Goal: Task Accomplishment & Management: Use online tool/utility

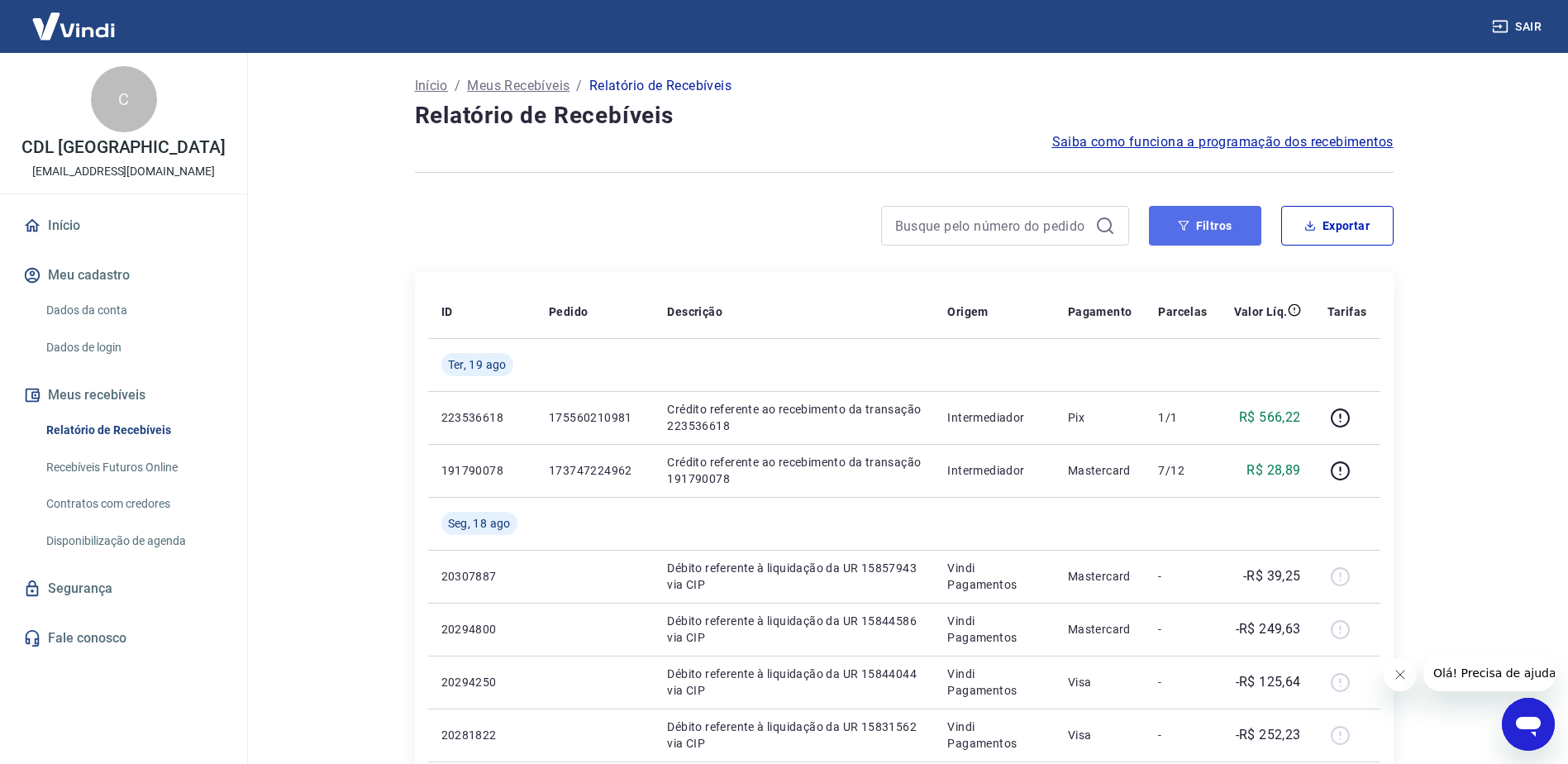
click at [1184, 207] on button "Filtros" at bounding box center [1205, 225] width 112 height 40
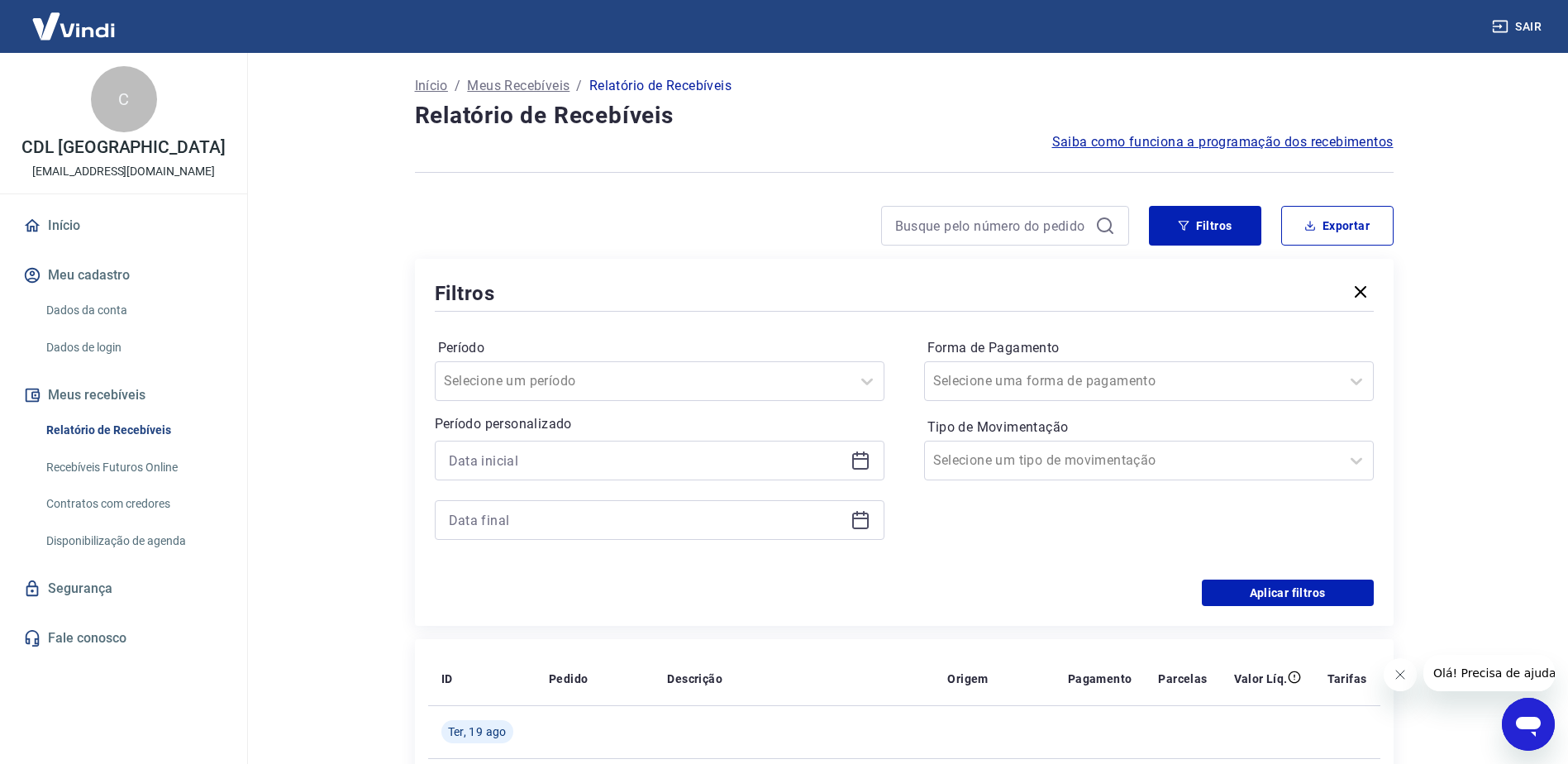
click at [858, 458] on icon at bounding box center [860, 460] width 20 height 20
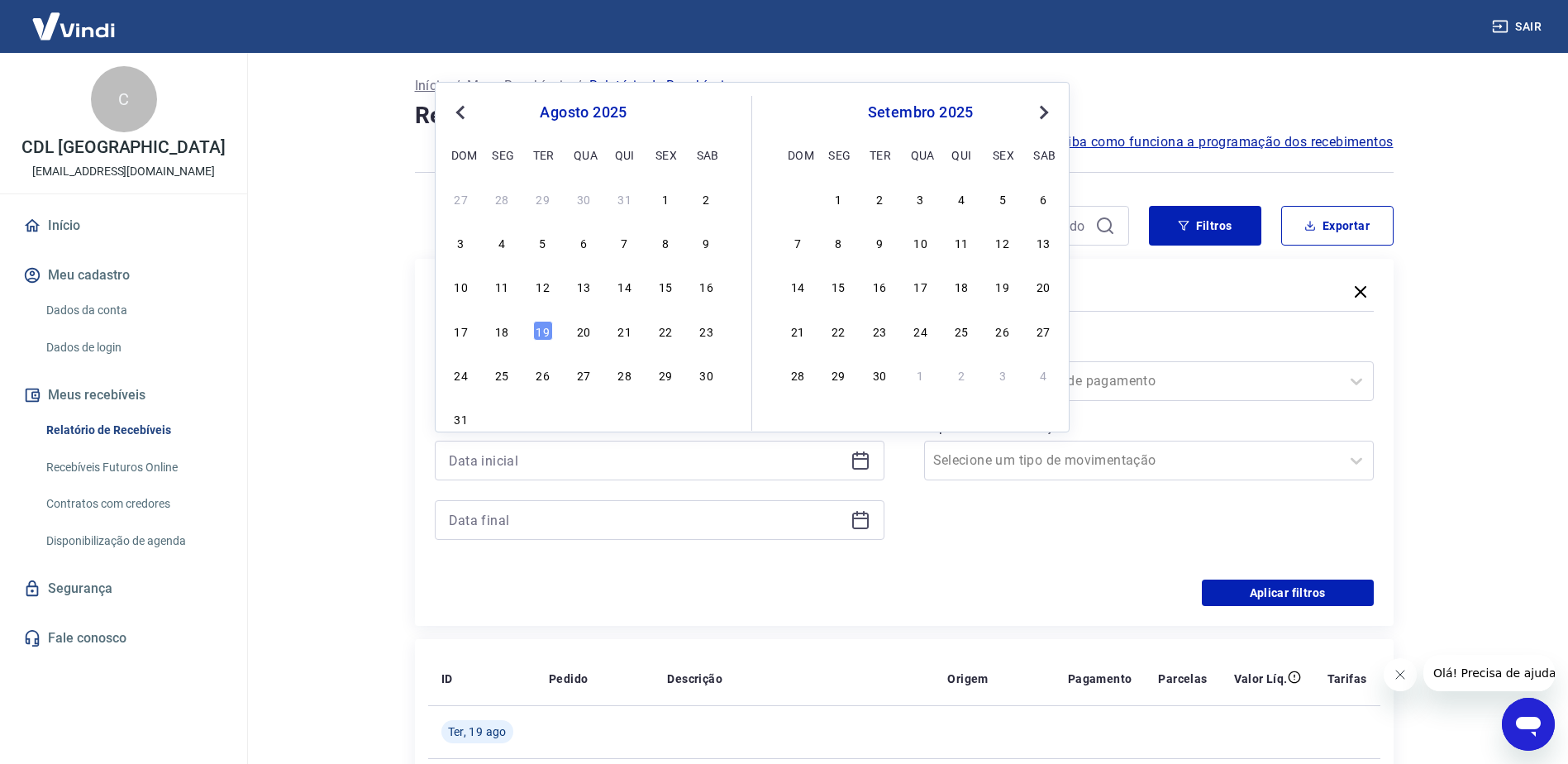
click at [578, 287] on div "13" at bounding box center [584, 286] width 20 height 20
click at [860, 521] on icon at bounding box center [860, 520] width 20 height 20
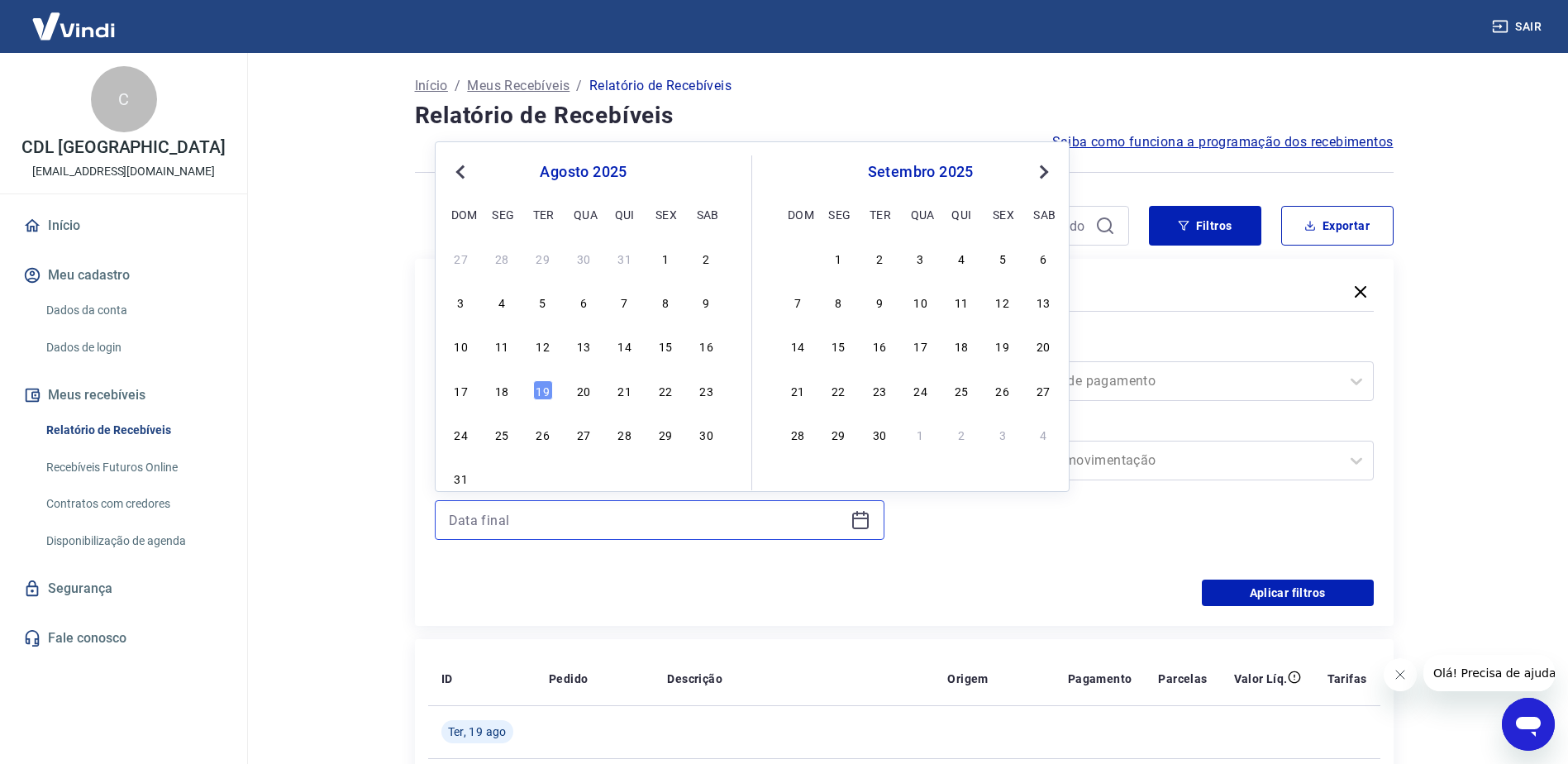
type input "13/08/2025"
click at [584, 348] on div "13" at bounding box center [584, 345] width 20 height 20
click at [1296, 599] on button "Aplicar filtros" at bounding box center [1288, 593] width 172 height 26
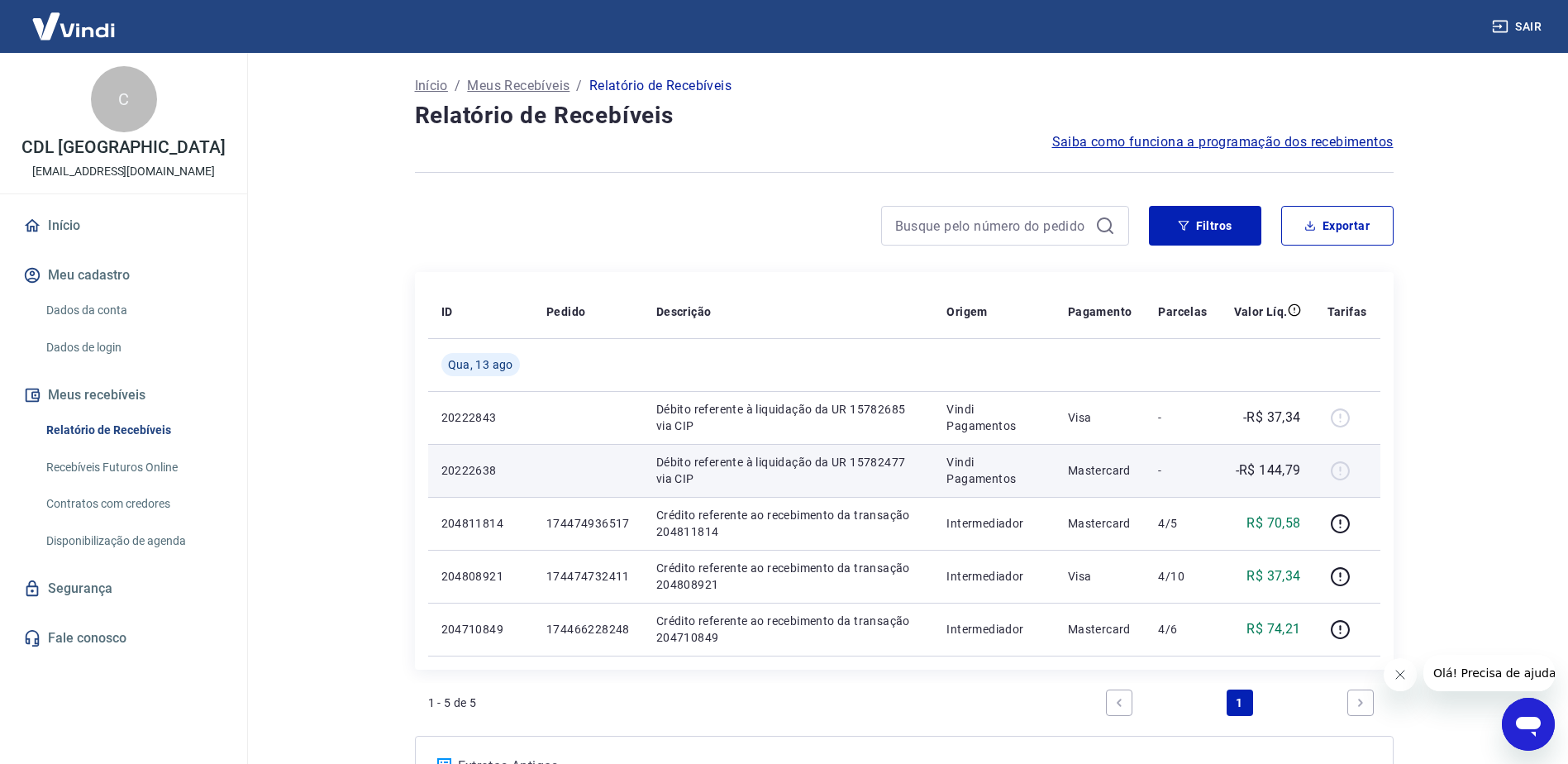
scroll to position [83, 0]
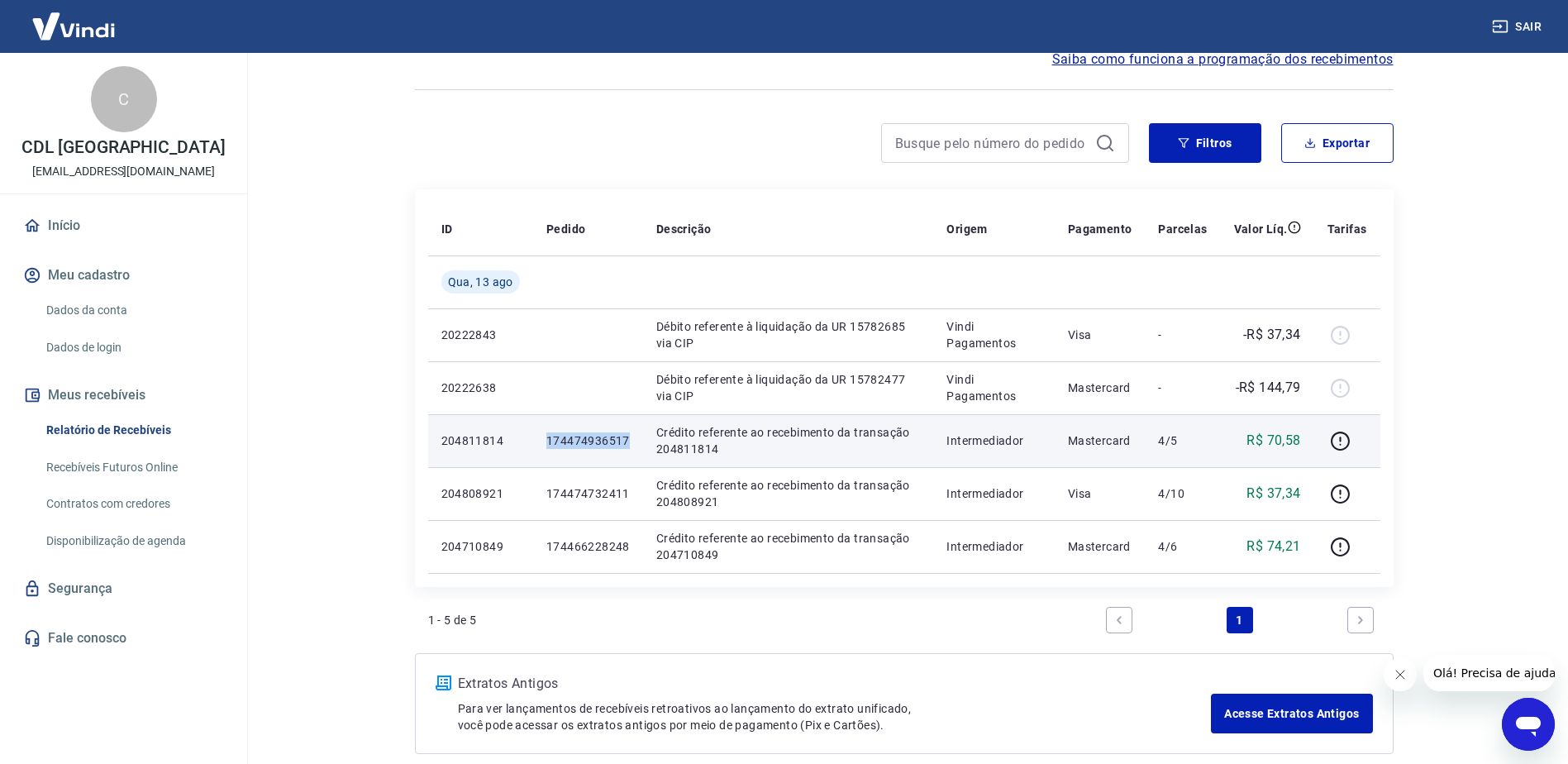
drag, startPoint x: 543, startPoint y: 442, endPoint x: 627, endPoint y: 439, distance: 84.1
click at [627, 439] on td "174474936517" at bounding box center [587, 441] width 110 height 53
copy p "174474936517"
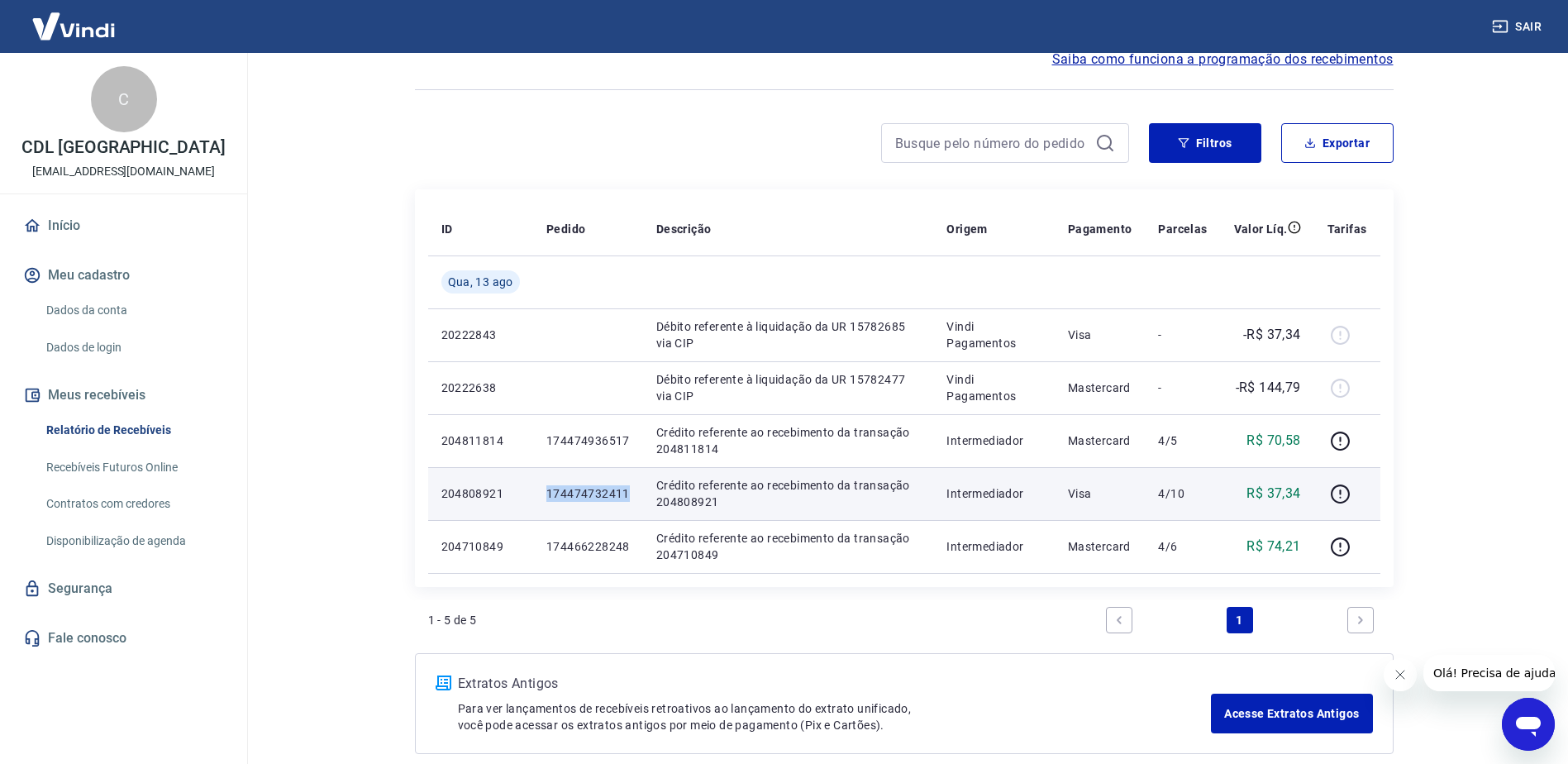
drag, startPoint x: 543, startPoint y: 497, endPoint x: 628, endPoint y: 497, distance: 85.0
click at [628, 497] on td "174474732411" at bounding box center [587, 494] width 110 height 53
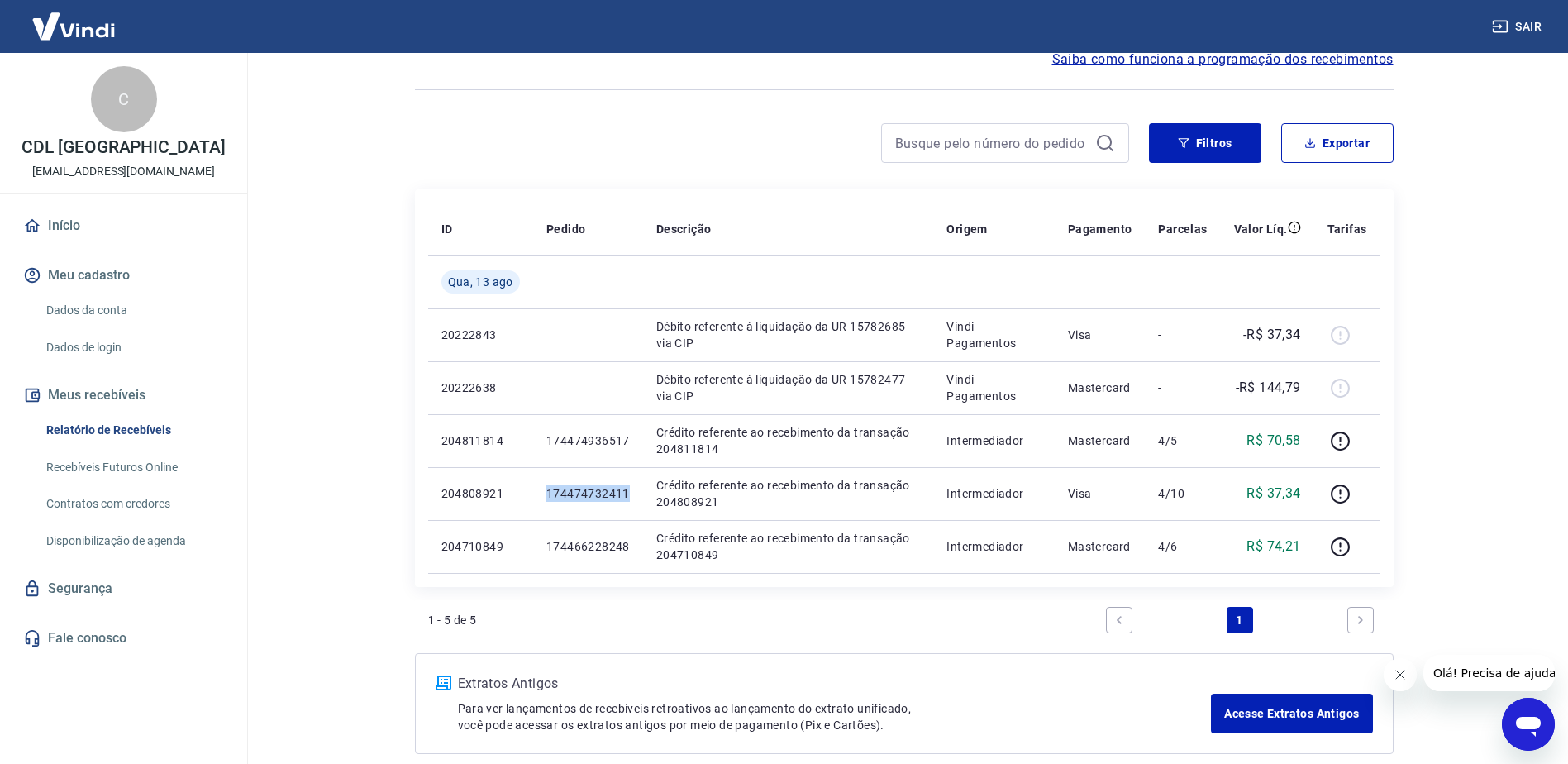
copy p "174474732411"
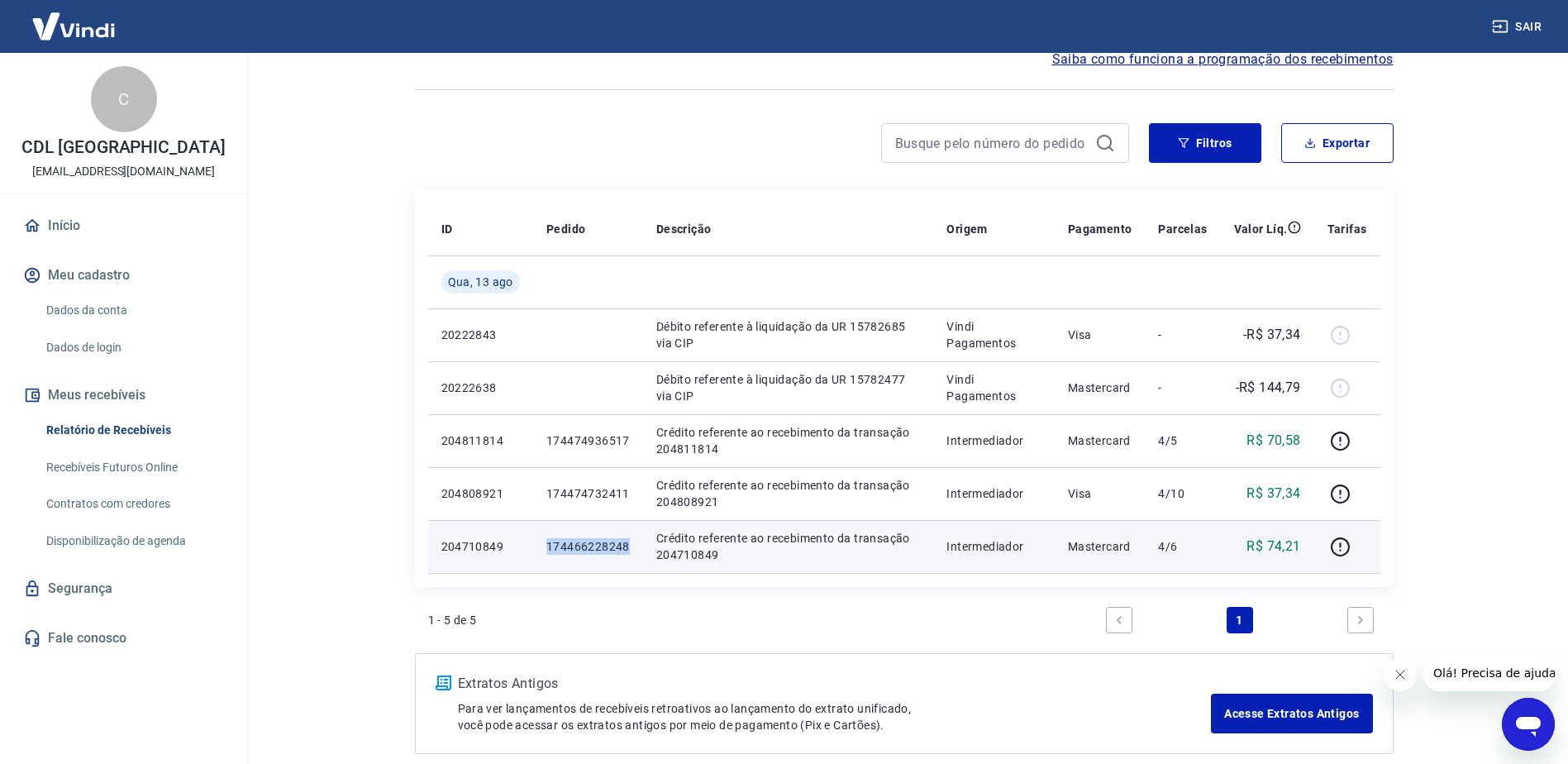
drag, startPoint x: 546, startPoint y: 551, endPoint x: 629, endPoint y: 548, distance: 83.1
click at [629, 548] on td "174466228248" at bounding box center [587, 546] width 110 height 53
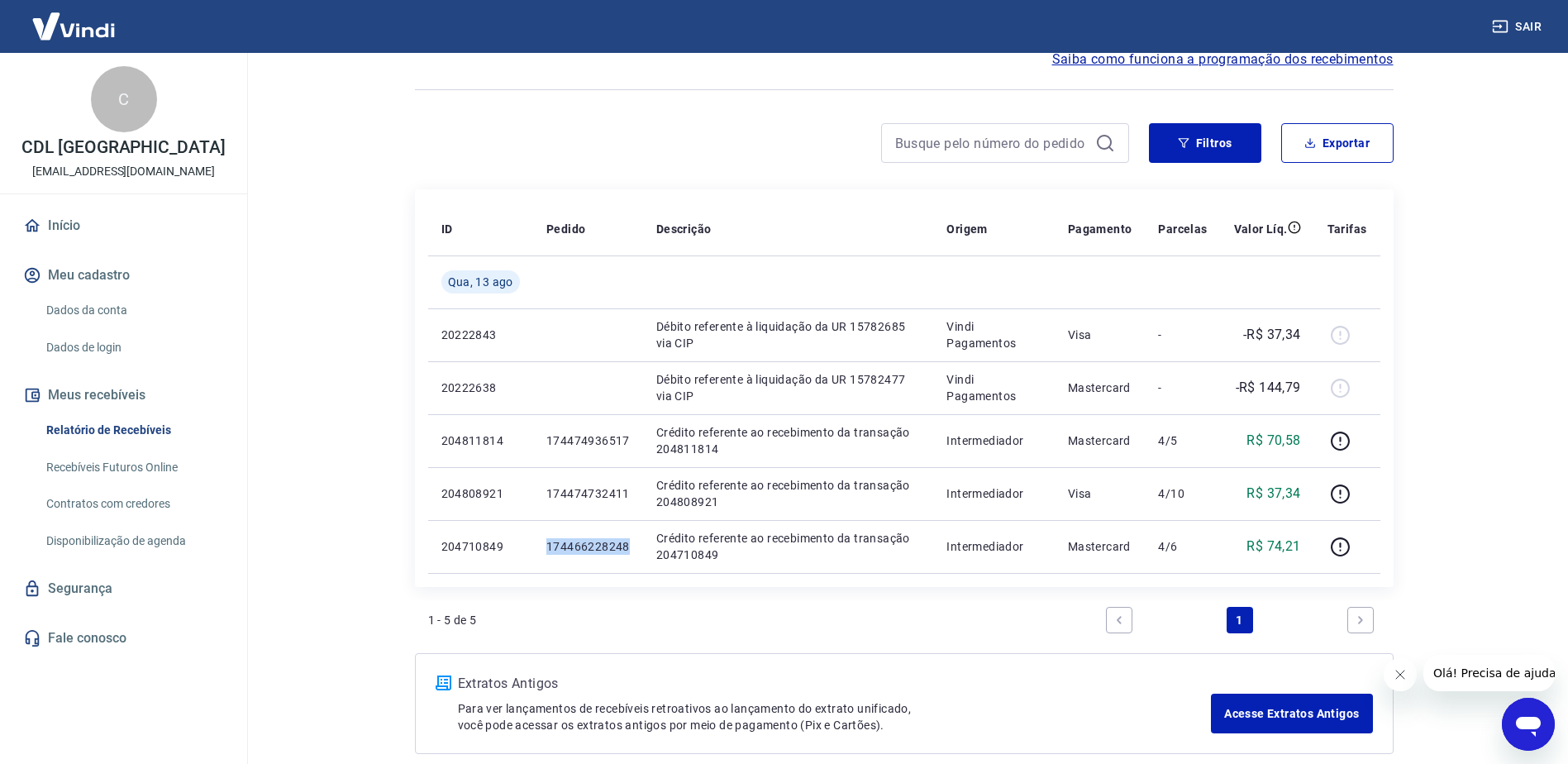
copy p "174466228248"
click at [1215, 150] on button "Filtros" at bounding box center [1205, 142] width 112 height 40
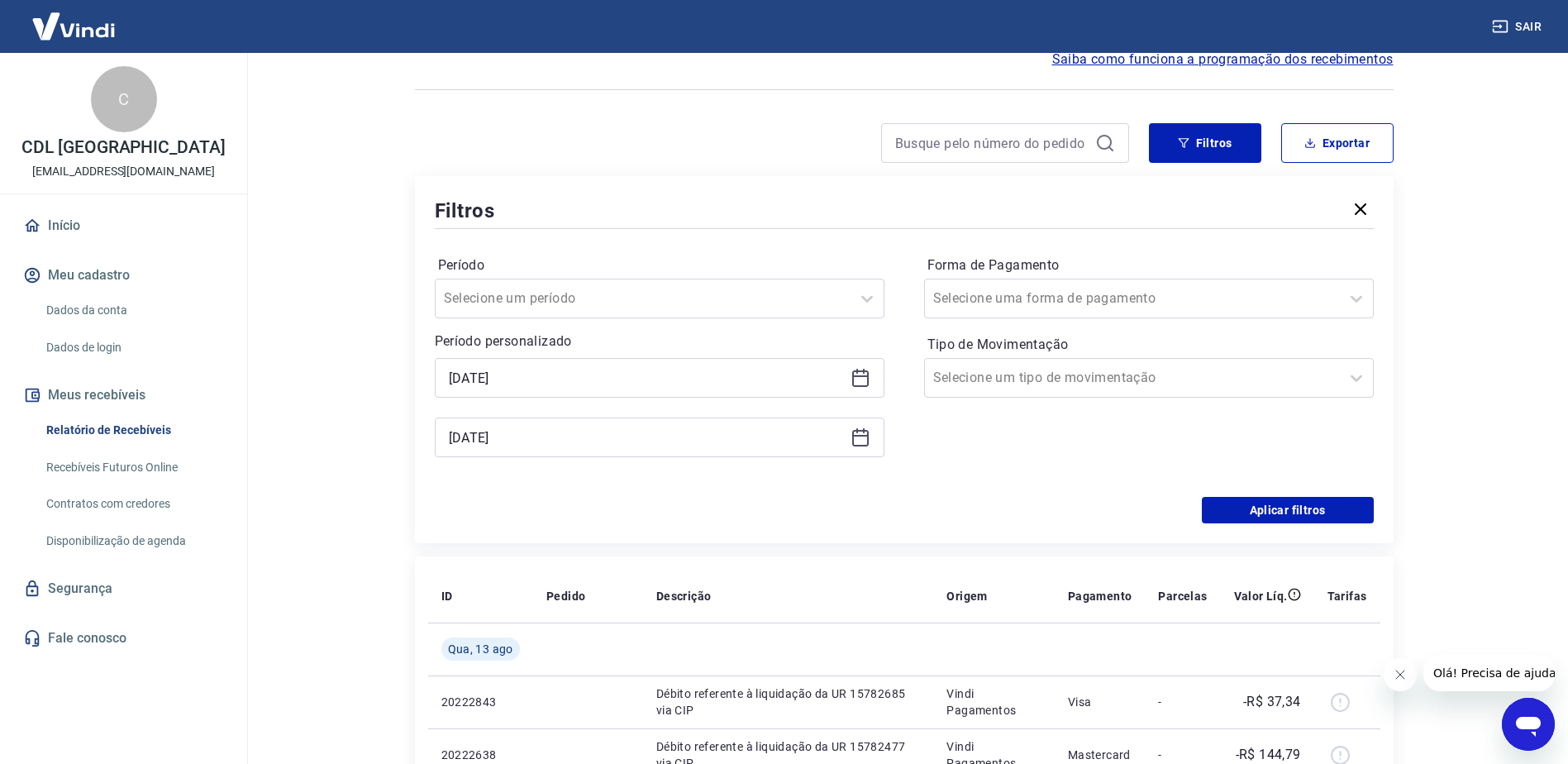
click at [863, 378] on icon at bounding box center [860, 378] width 20 height 20
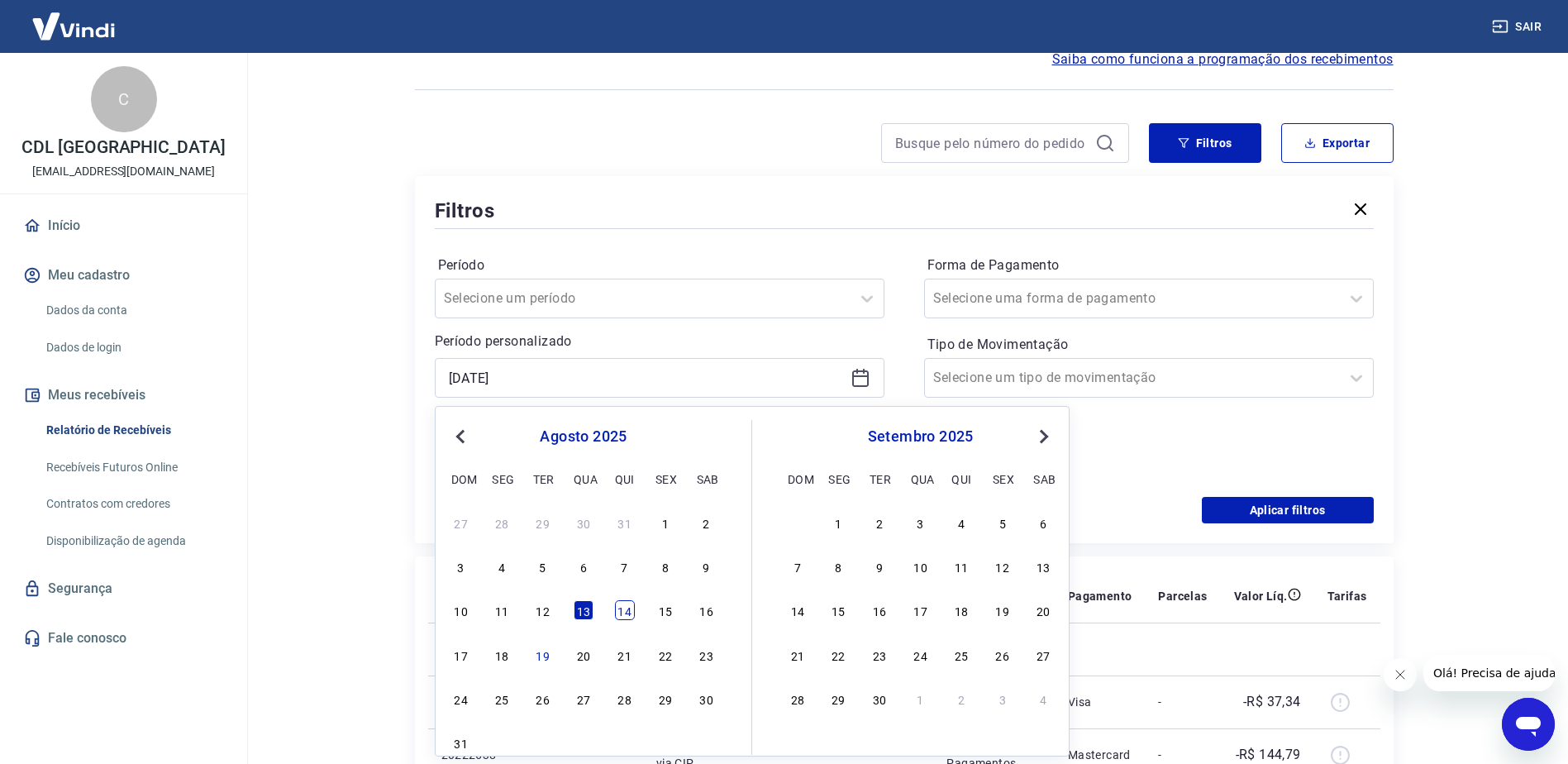
click at [615, 609] on div "14" at bounding box center [625, 610] width 20 height 20
type input "14/08/2025"
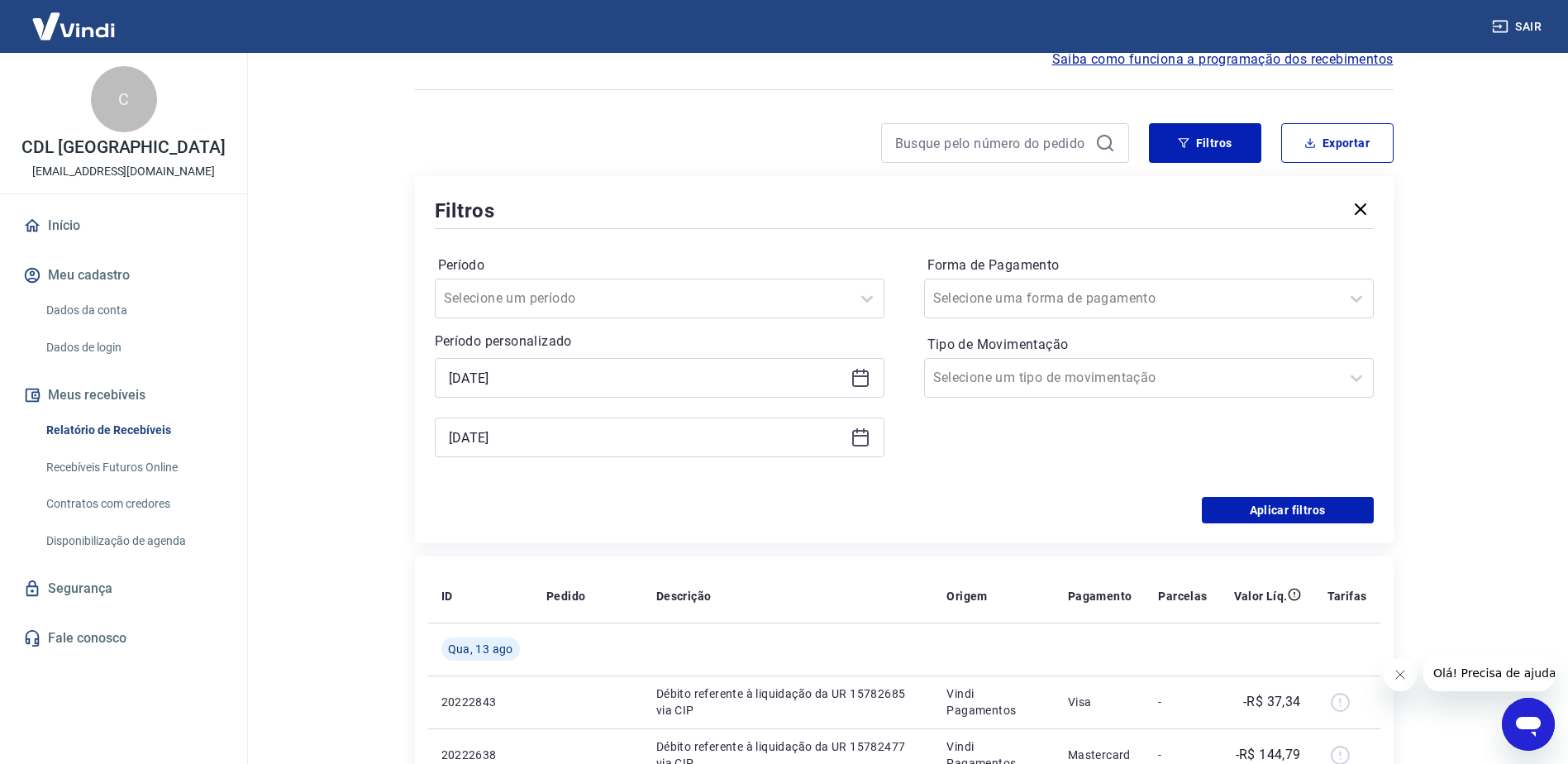
click at [857, 437] on icon at bounding box center [860, 437] width 20 height 20
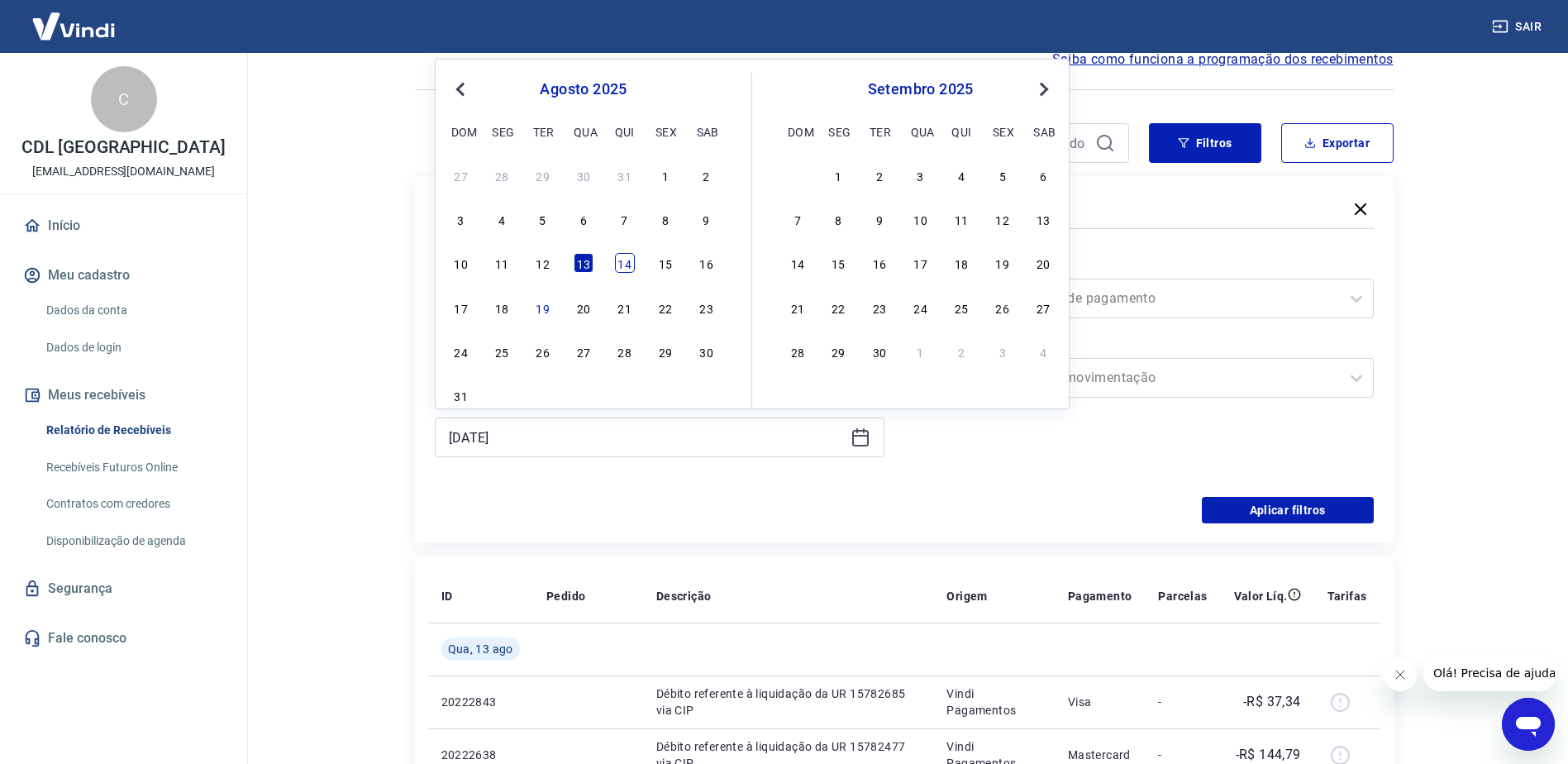
click at [621, 256] on div "14" at bounding box center [625, 263] width 20 height 20
type input "14/08/2025"
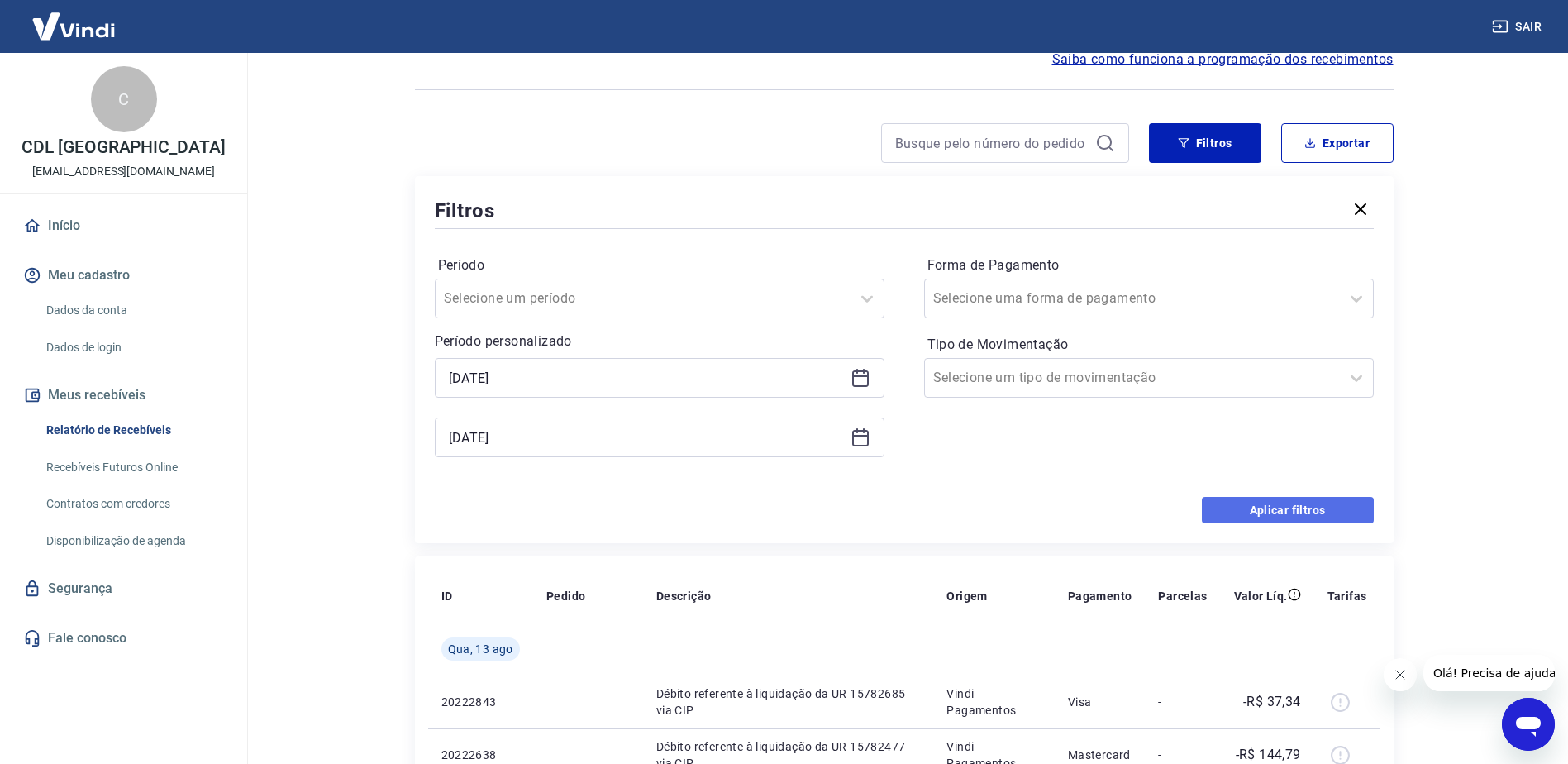
click at [1268, 508] on button "Aplicar filtros" at bounding box center [1288, 510] width 172 height 26
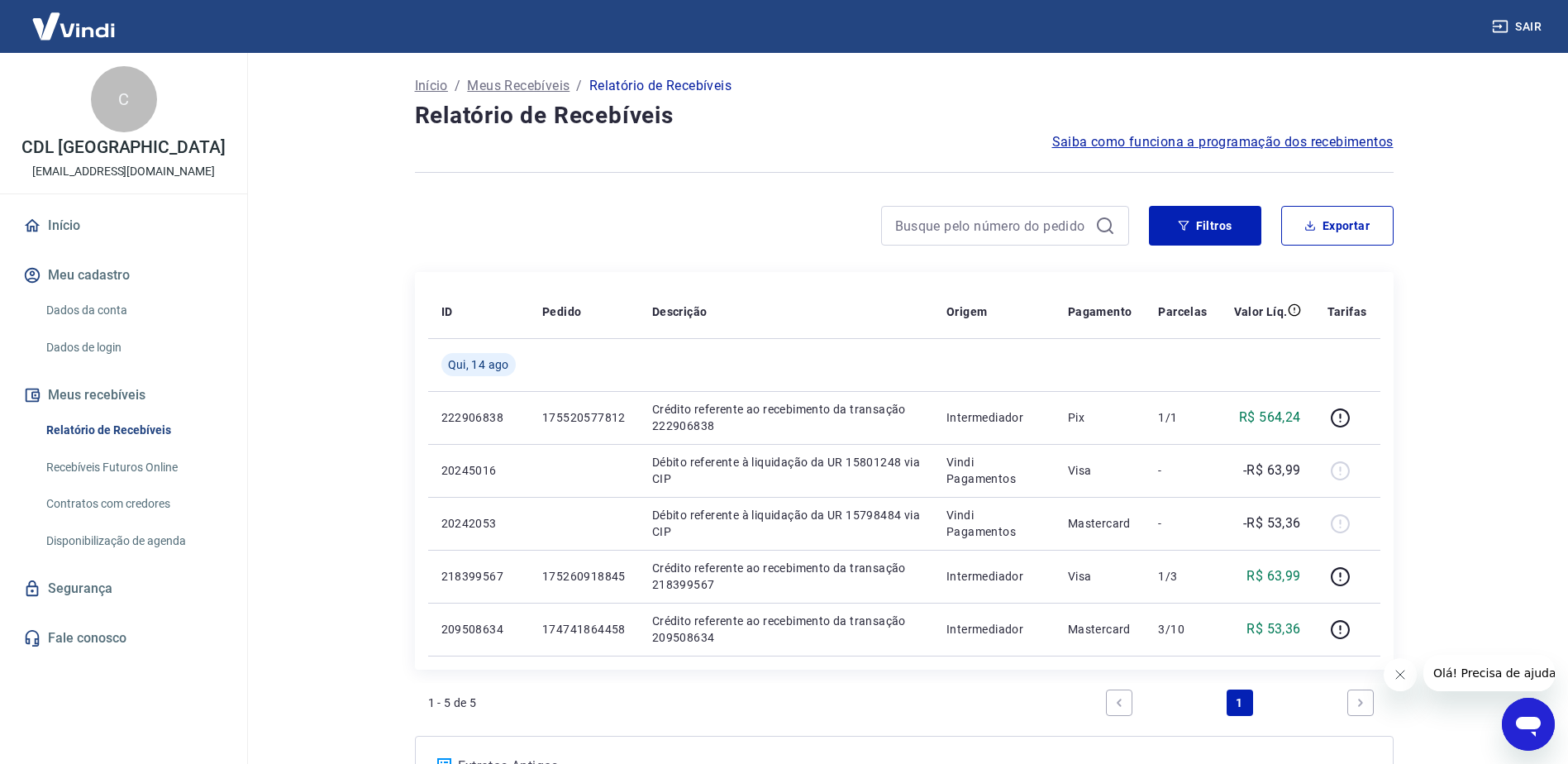
scroll to position [83, 0]
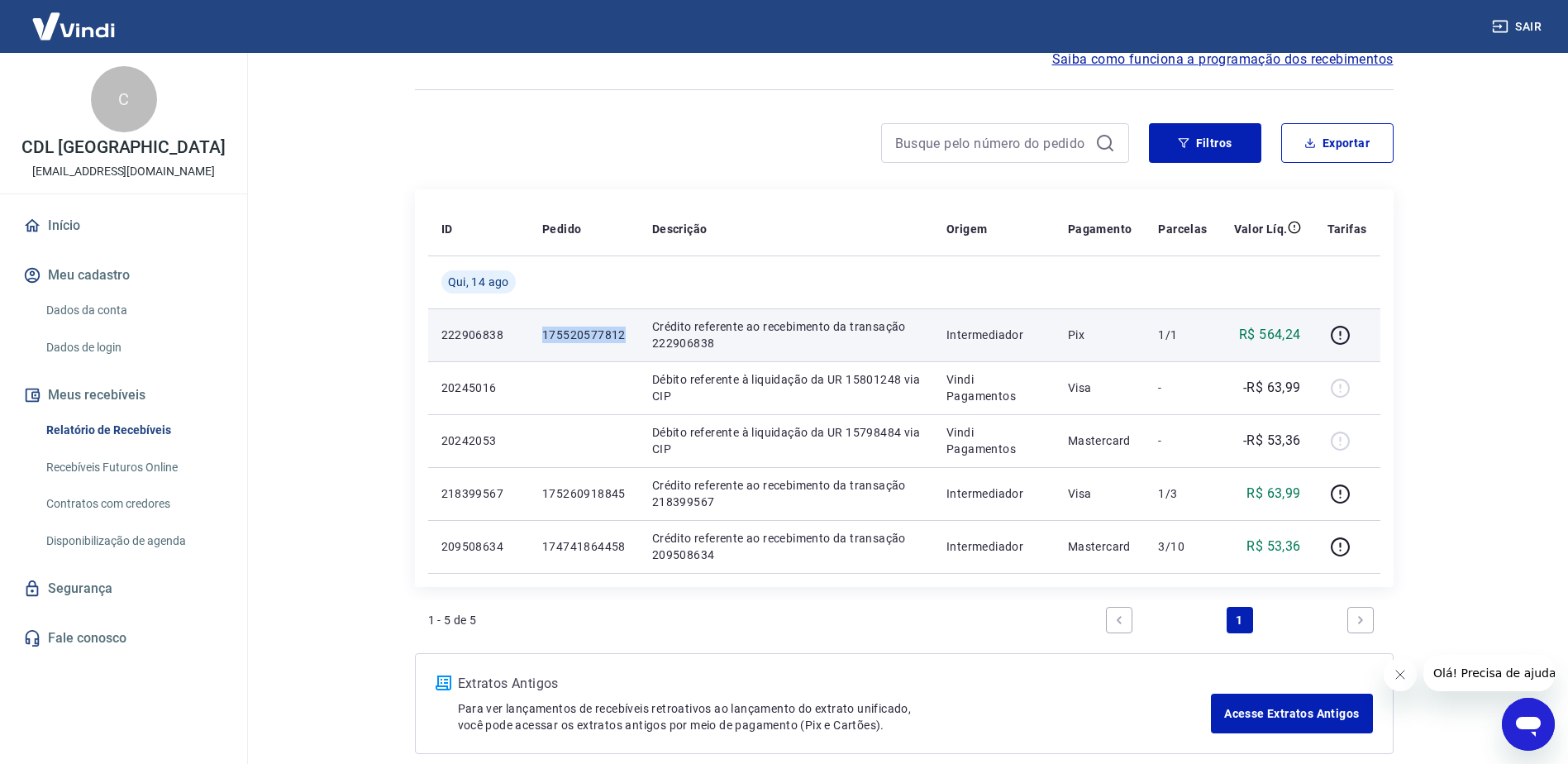
drag, startPoint x: 541, startPoint y: 333, endPoint x: 623, endPoint y: 333, distance: 82.0
click at [623, 333] on td "175520577812" at bounding box center [584, 335] width 110 height 53
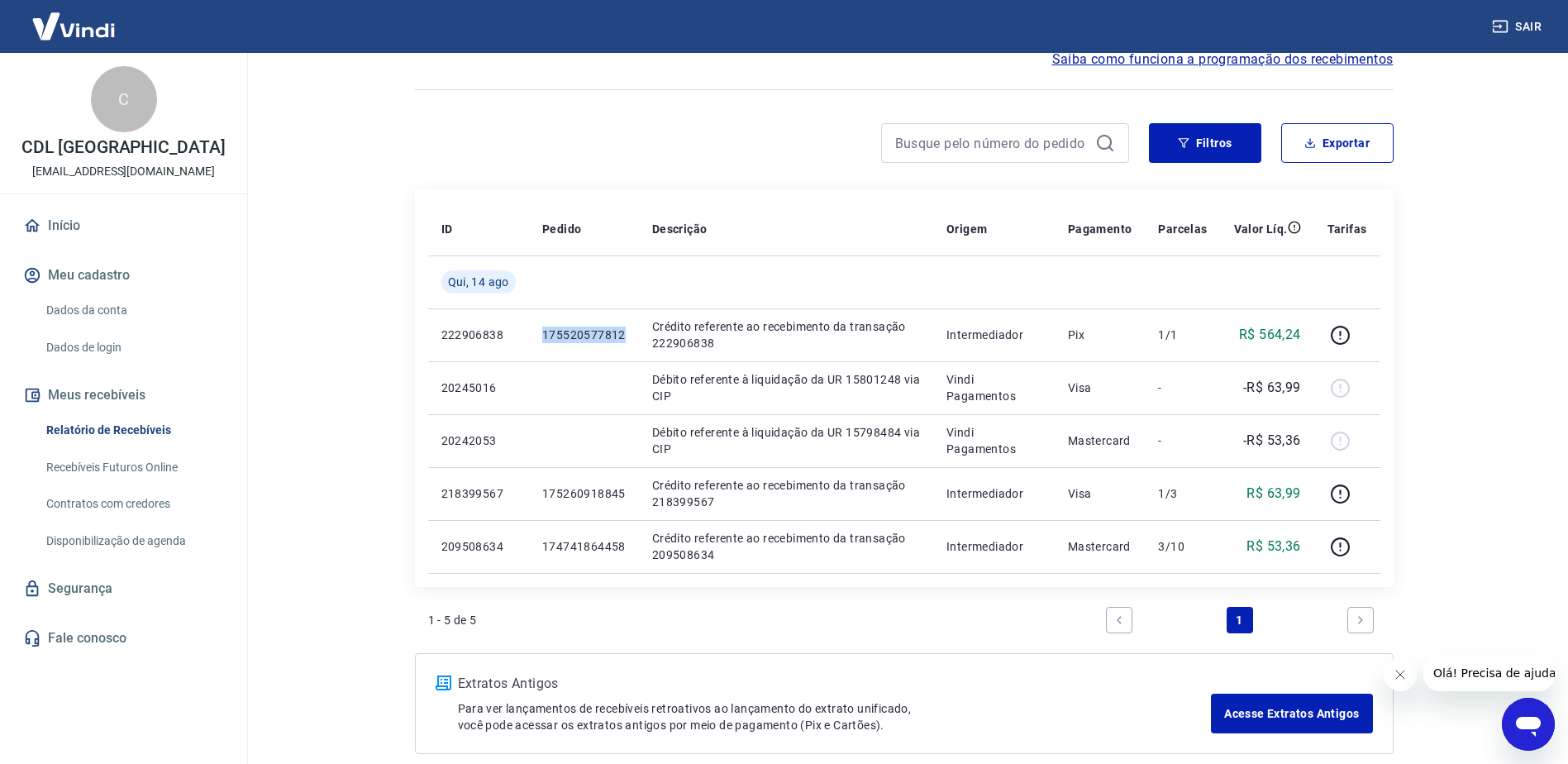
copy p "175520577812"
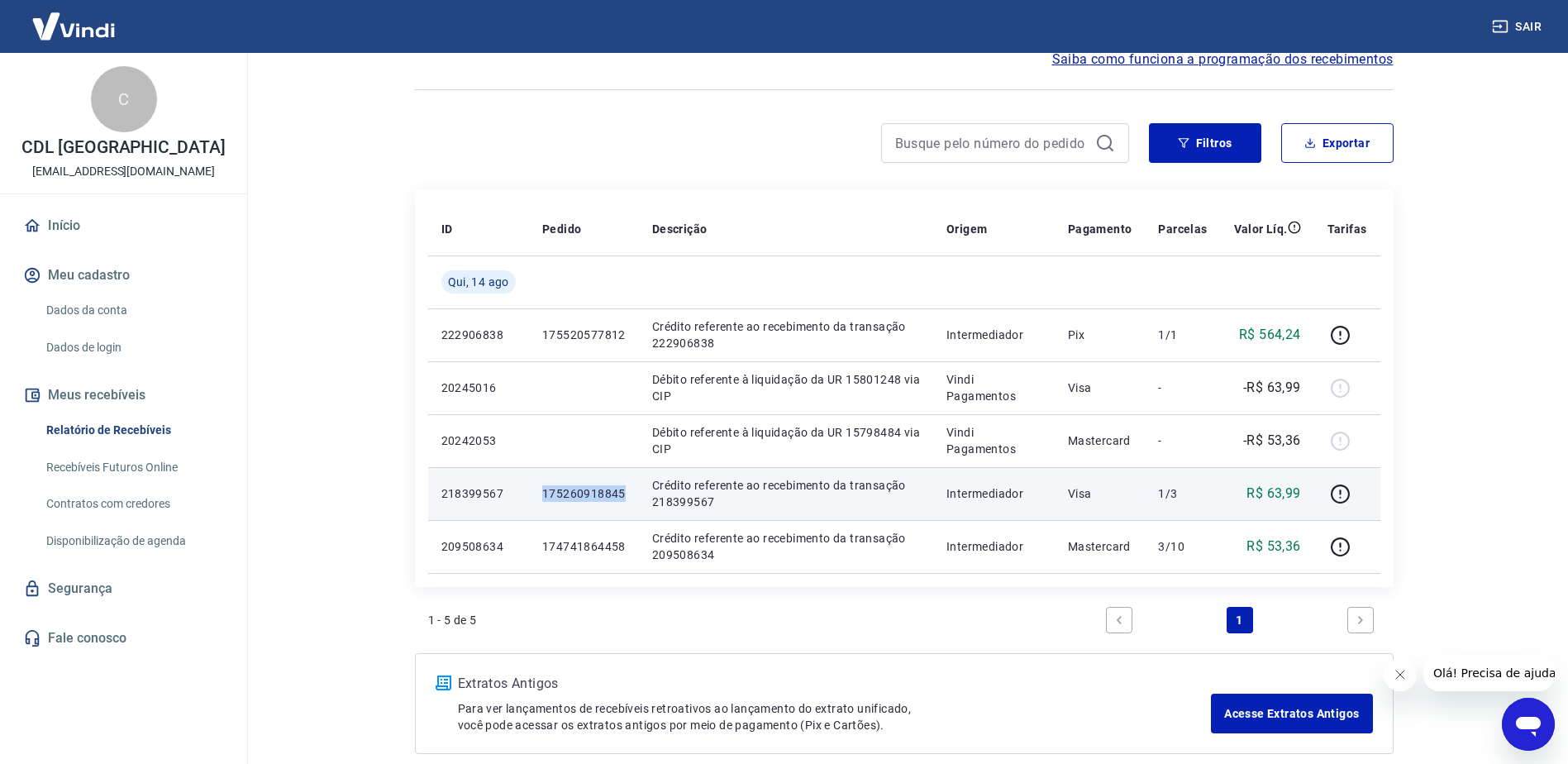
drag, startPoint x: 537, startPoint y: 492, endPoint x: 623, endPoint y: 499, distance: 86.3
click at [623, 499] on td "175260918845" at bounding box center [584, 494] width 110 height 53
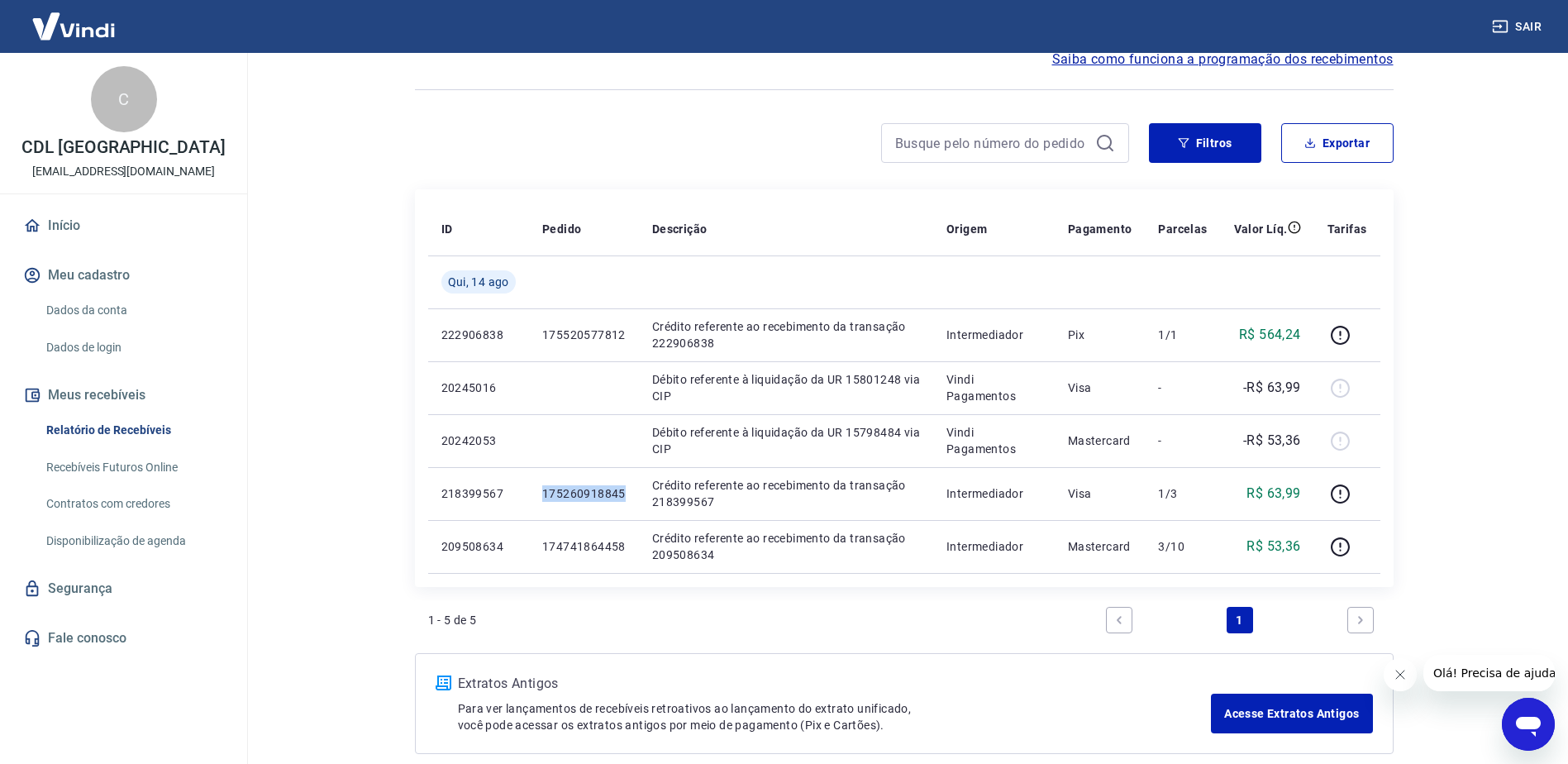
copy p "175260918845"
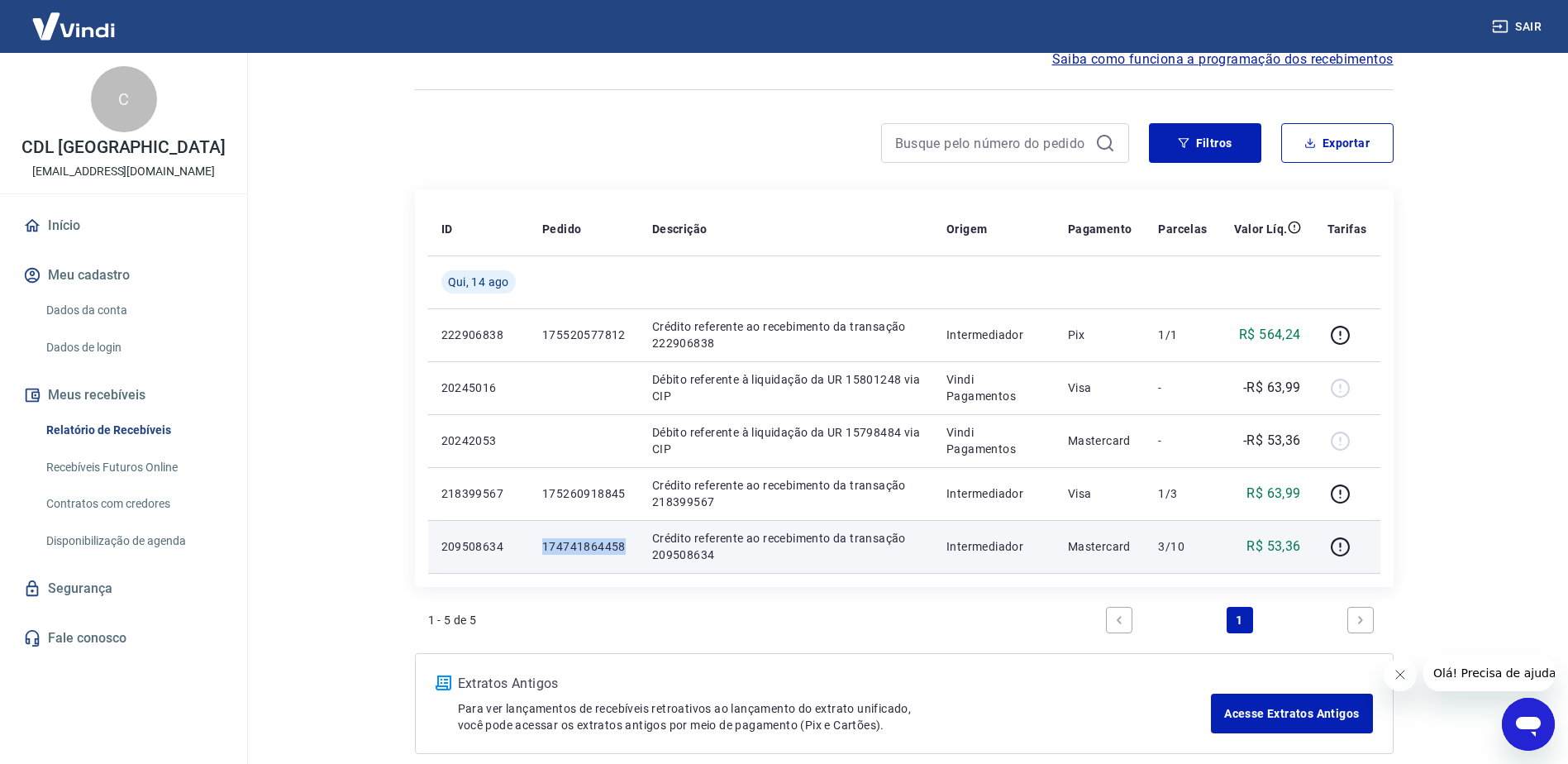
drag, startPoint x: 543, startPoint y: 546, endPoint x: 627, endPoint y: 543, distance: 84.1
click at [627, 543] on td "174741864458" at bounding box center [584, 546] width 110 height 53
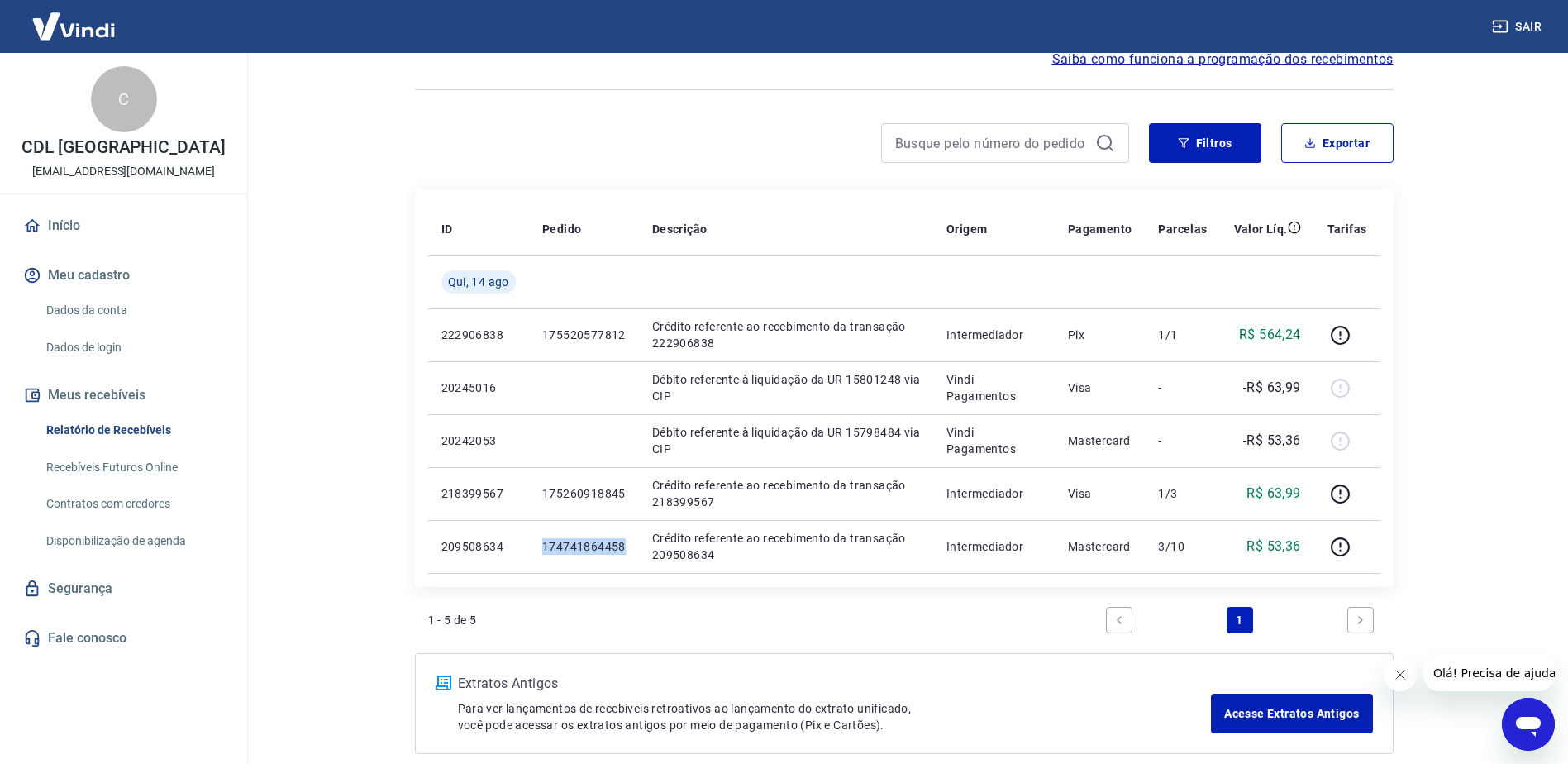
copy p "174741864458"
